Goal: Transaction & Acquisition: Purchase product/service

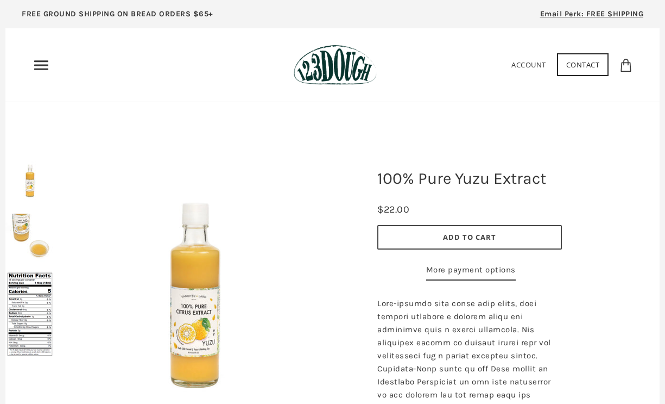
click at [47, 70] on use "Primary" at bounding box center [41, 64] width 14 height 9
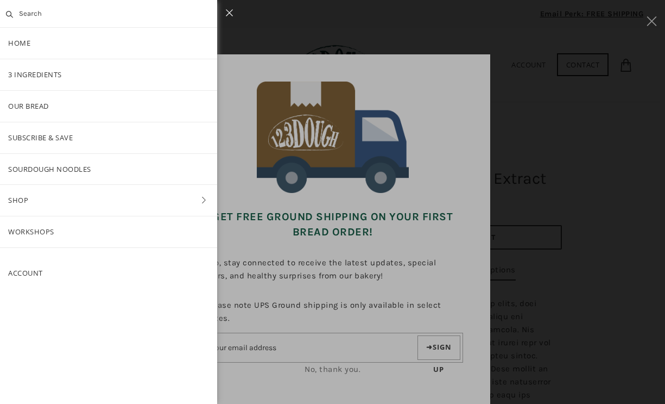
click at [20, 205] on link "Shop" at bounding box center [108, 200] width 217 height 31
click at [31, 171] on link "Pantry" at bounding box center [108, 169] width 217 height 31
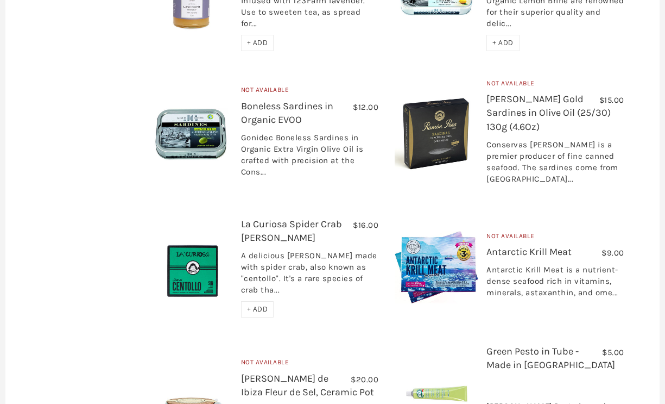
scroll to position [1591, 0]
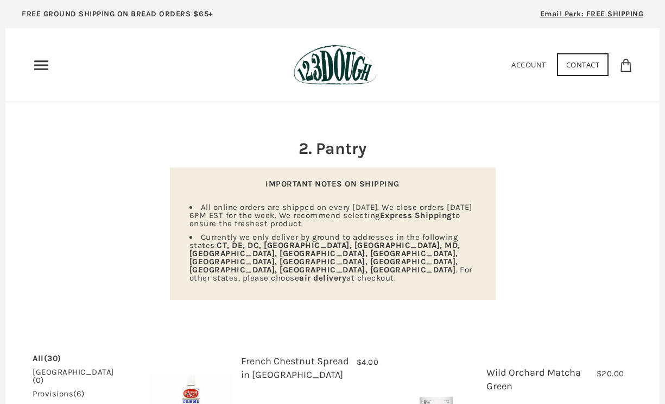
click at [39, 65] on use "Primary" at bounding box center [41, 64] width 14 height 9
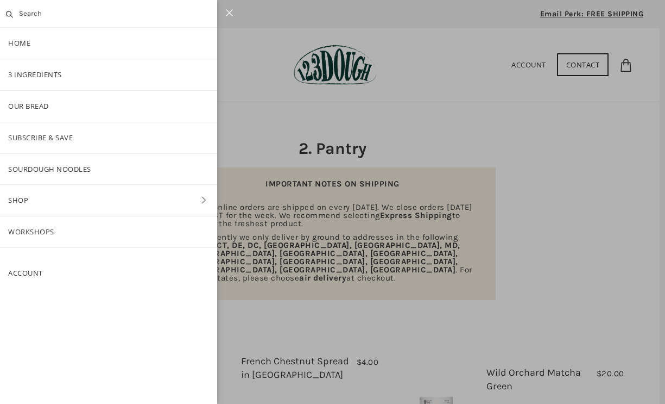
click at [21, 195] on link "Shop" at bounding box center [108, 200] width 217 height 31
click at [25, 109] on link "ALL" at bounding box center [108, 106] width 217 height 31
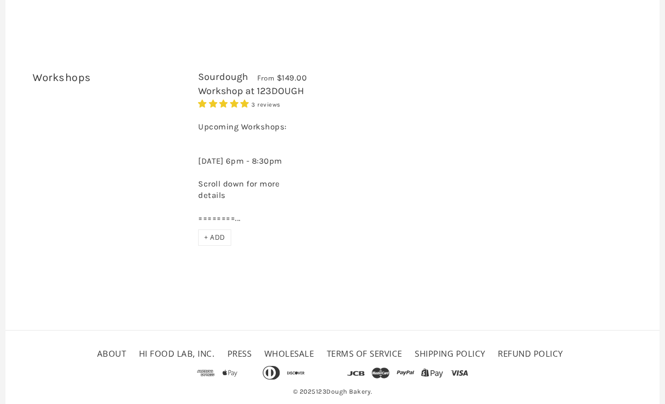
scroll to position [4192, 0]
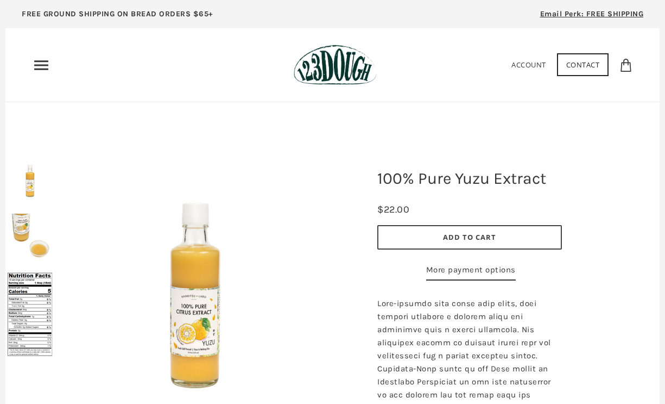
click at [404, 245] on button "Add to Cart" at bounding box center [469, 237] width 185 height 24
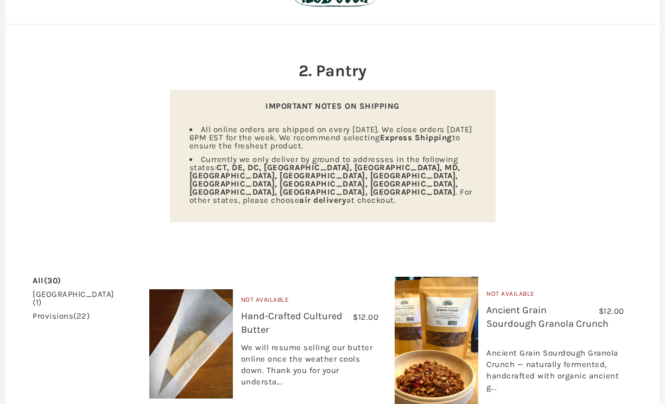
scroll to position [79, 0]
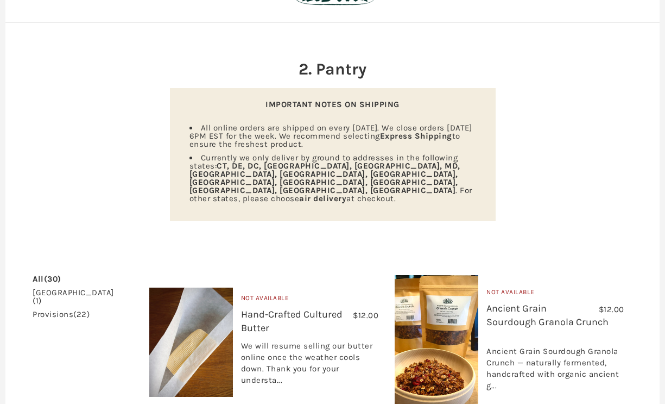
click at [53, 288] on link "khorasan (1)" at bounding box center [73, 296] width 81 height 16
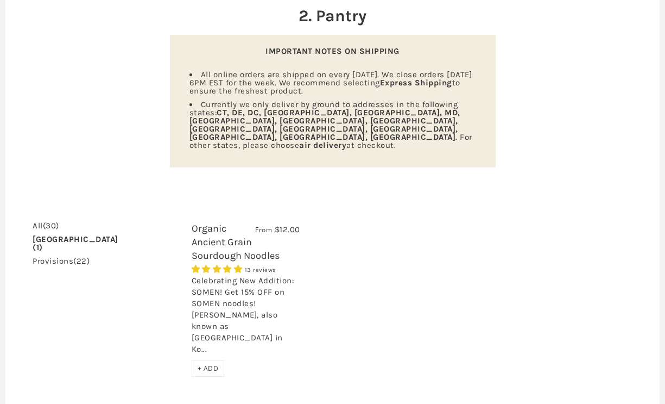
scroll to position [133, 0]
click at [38, 222] on link "All (30)" at bounding box center [46, 226] width 27 height 8
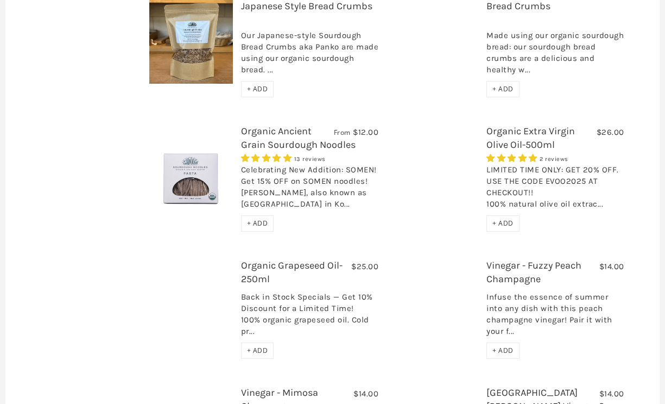
scroll to position [532, 0]
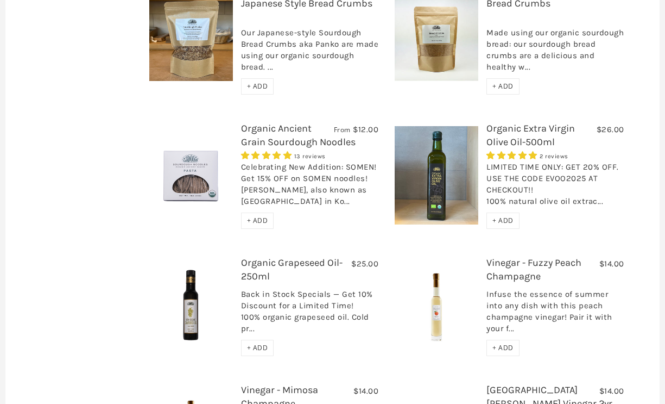
click at [560, 161] on div "LIMITED TIME ONLY: GET 20% OFF. USE THE CODE EVOO2025 AT CHECKOUT!! 100% natura…" at bounding box center [556, 186] width 138 height 51
copy div "EVOO2025"
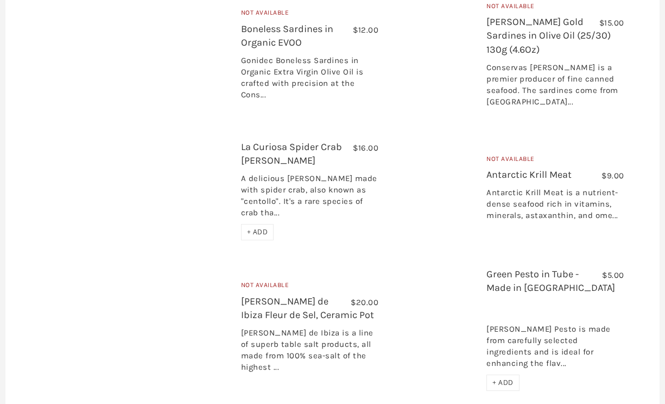
scroll to position [1572, 0]
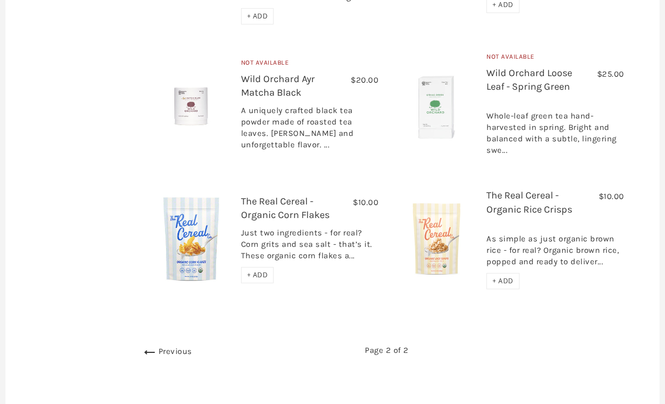
scroll to position [508, 0]
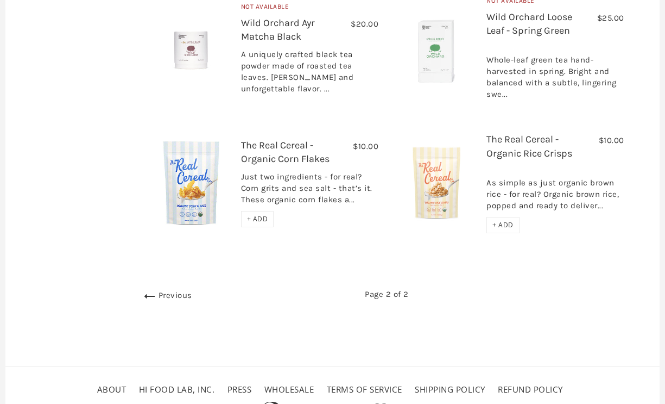
click at [141, 287] on icon at bounding box center [149, 295] width 17 height 17
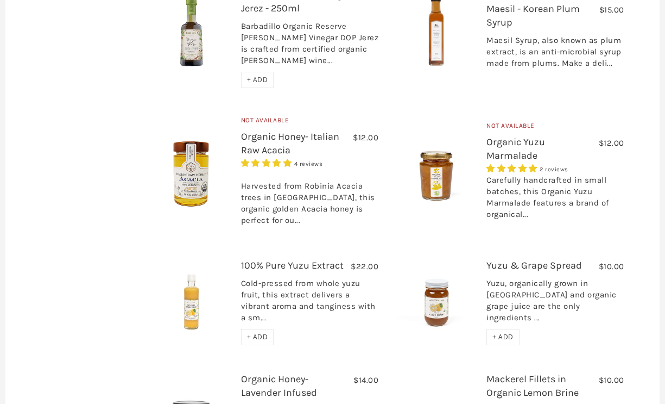
scroll to position [1069, 0]
click at [247, 331] on span "+ ADD" at bounding box center [257, 335] width 21 height 9
click at [509, 331] on span "+ ADD" at bounding box center [503, 335] width 21 height 9
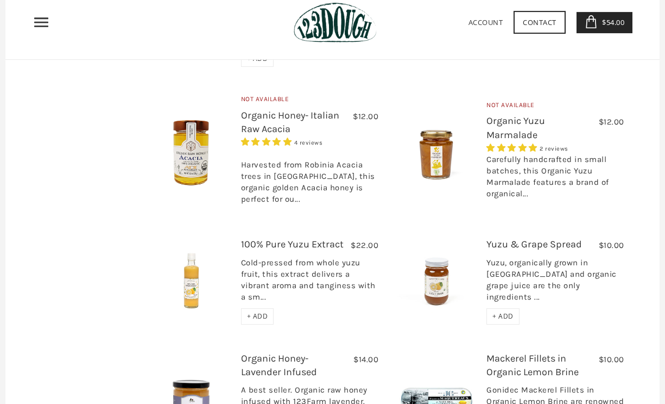
scroll to position [1094, 0]
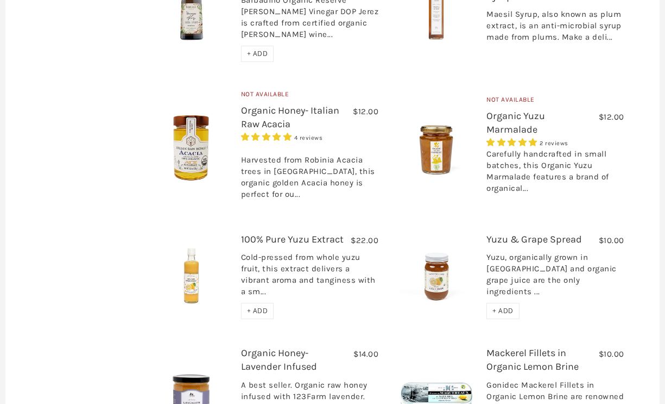
click at [501, 306] on span "+ ADD" at bounding box center [503, 310] width 21 height 9
click at [248, 306] on span "+ ADD" at bounding box center [257, 310] width 21 height 9
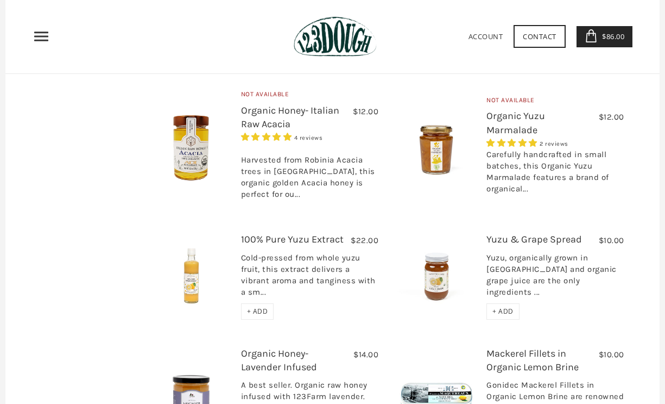
click at [605, 32] on span "$86.00" at bounding box center [612, 36] width 25 height 10
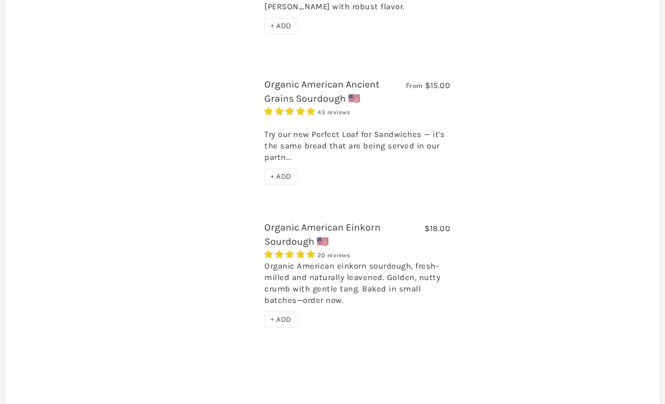
scroll to position [914, 0]
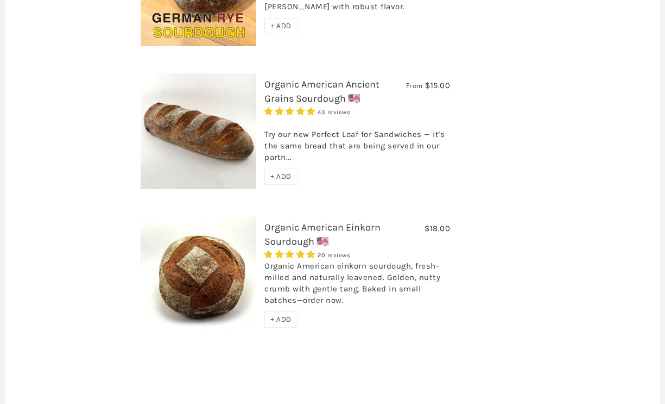
click at [298, 220] on h3 "Organic American Einkorn Sourdough 🇺🇸" at bounding box center [357, 236] width 186 height 33
click at [282, 221] on link "Organic American Einkorn Sourdough 🇺🇸" at bounding box center [322, 234] width 116 height 26
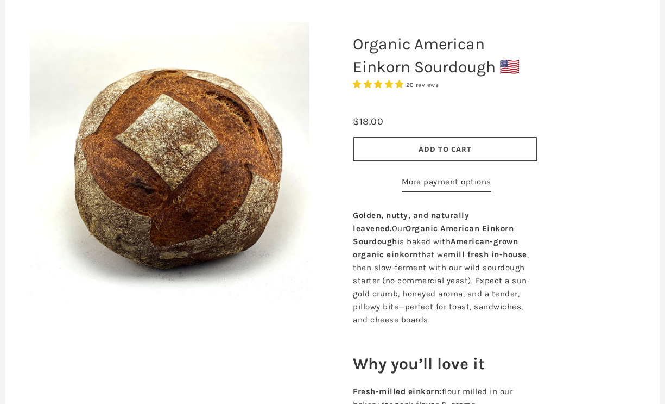
scroll to position [149, 0]
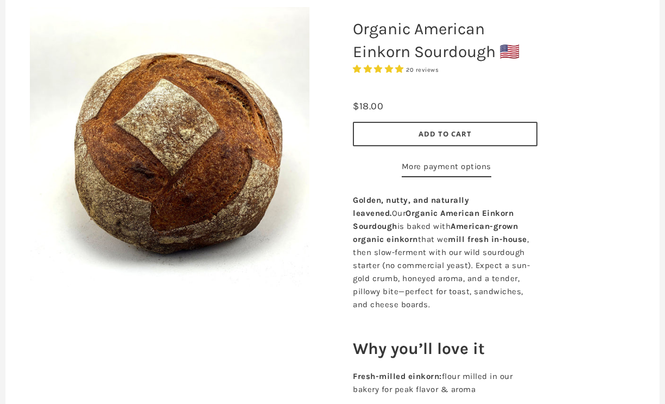
click at [375, 140] on button "Add to Cart" at bounding box center [445, 134] width 185 height 24
